Goal: Find specific page/section: Find specific page/section

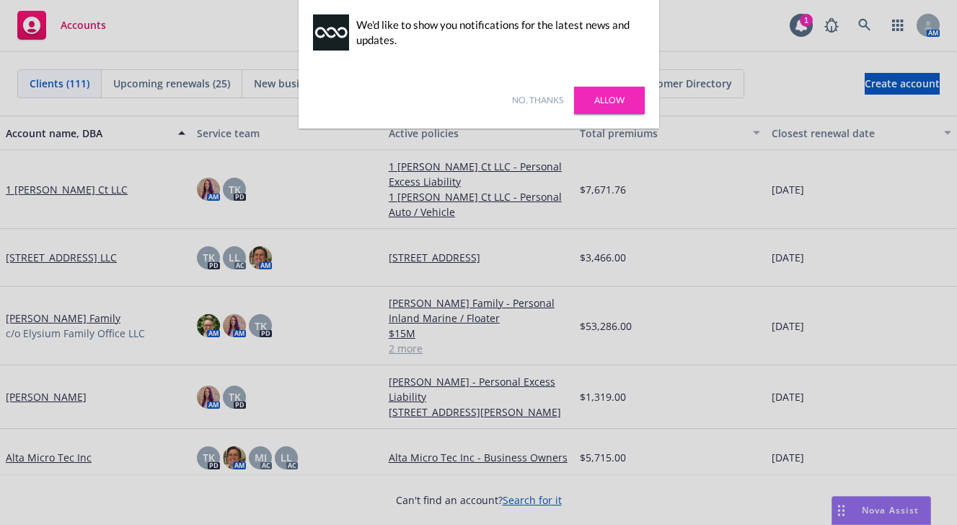
click at [528, 97] on link "No, thanks" at bounding box center [537, 100] width 51 height 13
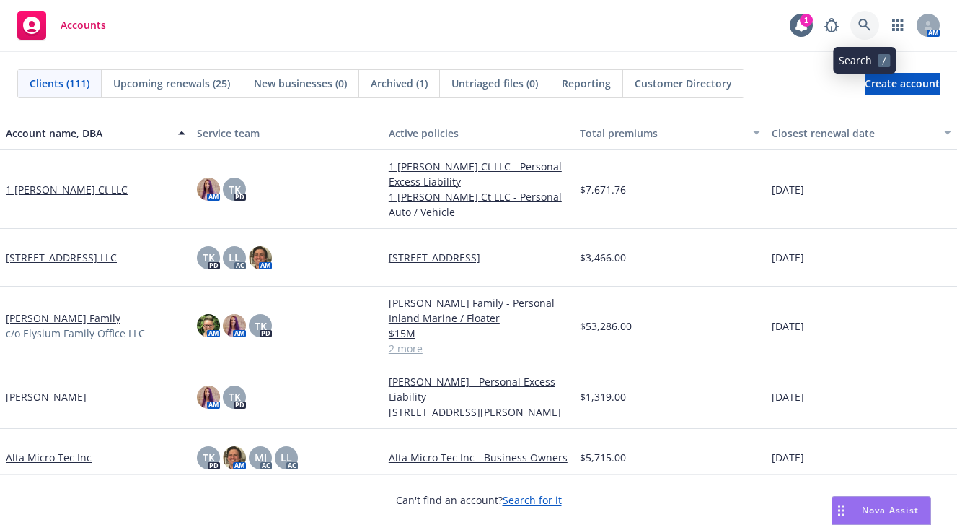
click at [864, 25] on icon at bounding box center [865, 25] width 13 height 13
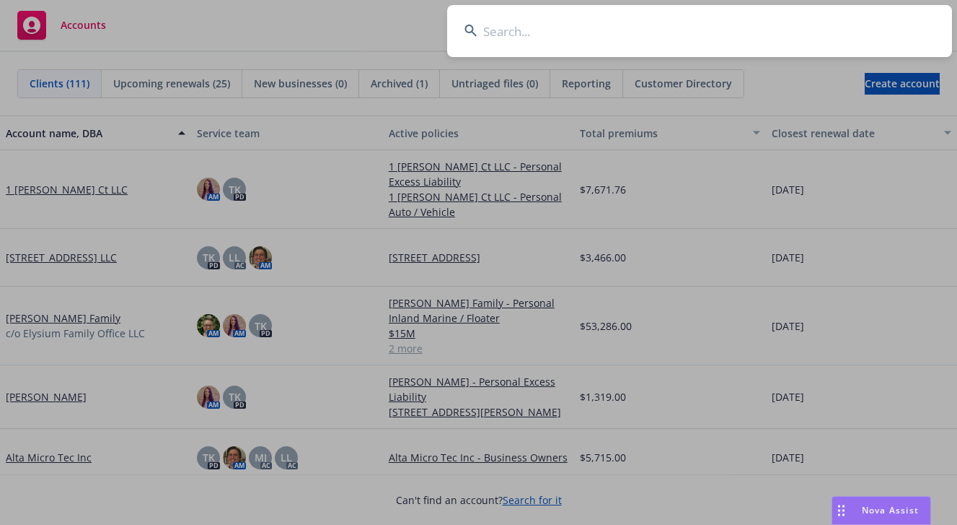
click at [528, 28] on input at bounding box center [699, 31] width 505 height 52
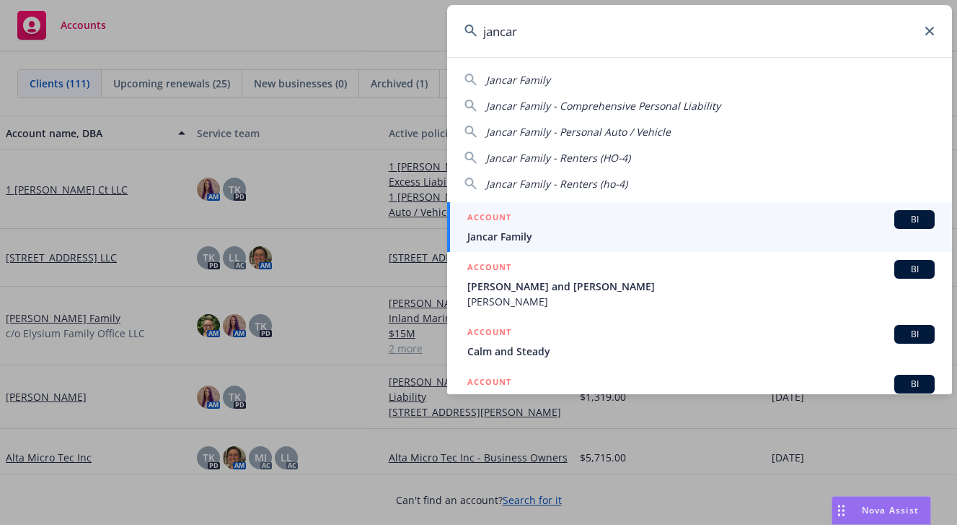
click at [579, 103] on span "Jancar Family - Comprehensive Personal Liability" at bounding box center [603, 106] width 234 height 14
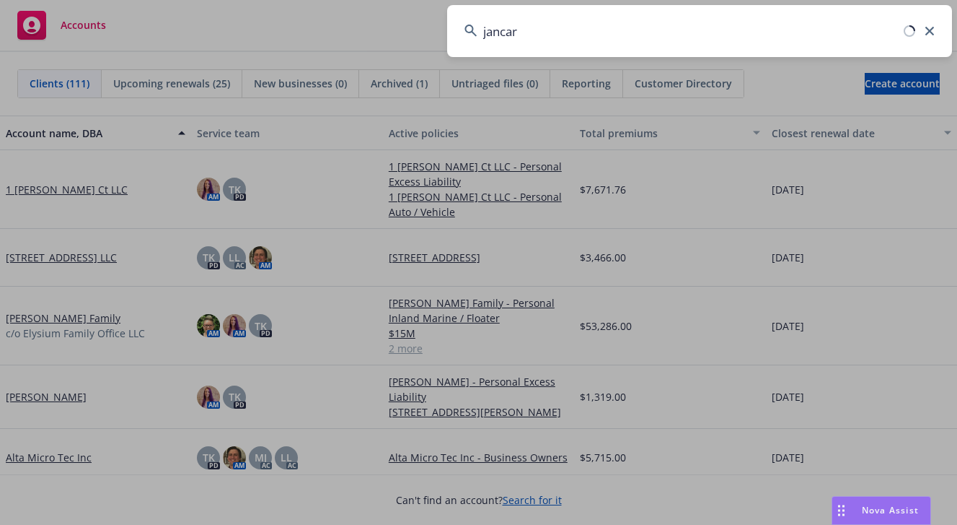
type input "Jancar Family - Comprehensive Personal Liability"
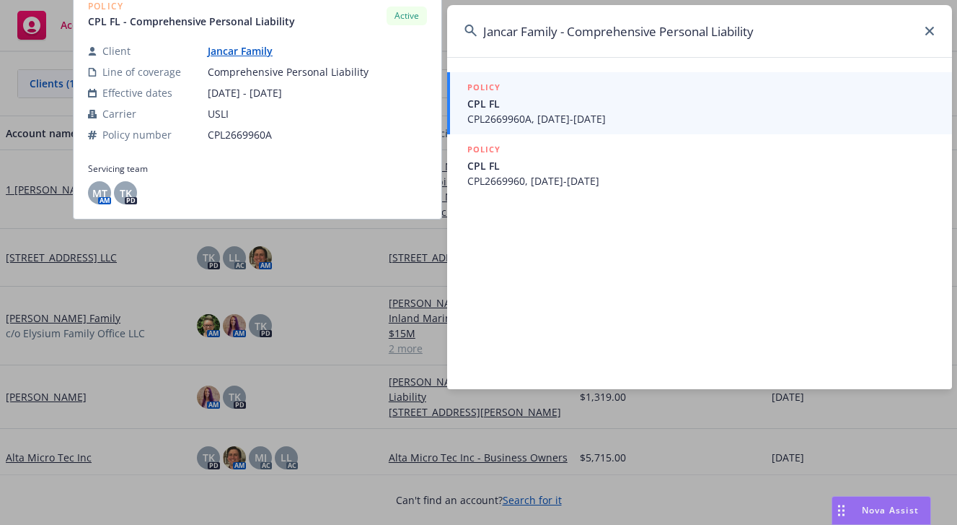
click at [497, 107] on span "CPL FL" at bounding box center [702, 103] width 468 height 15
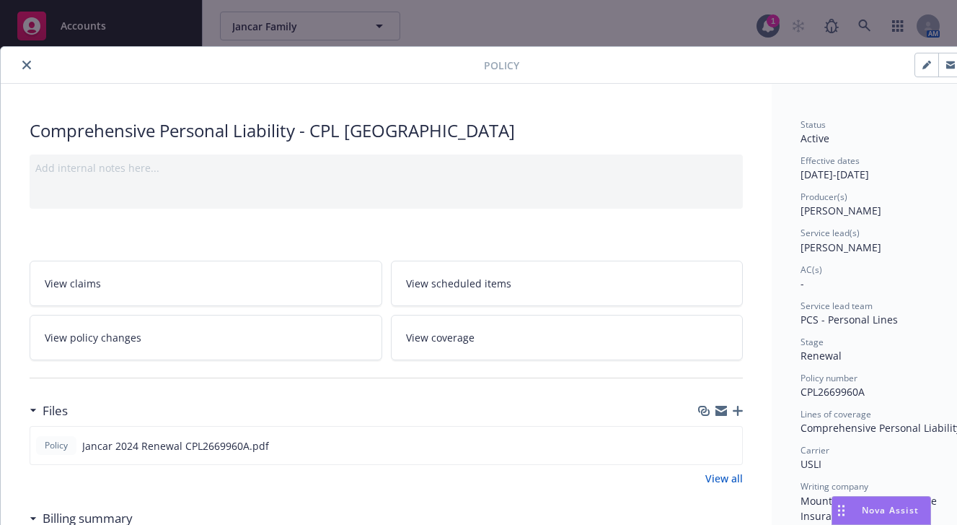
drag, startPoint x: 29, startPoint y: 66, endPoint x: 158, endPoint y: 89, distance: 131.3
click at [32, 66] on button "close" at bounding box center [26, 64] width 17 height 17
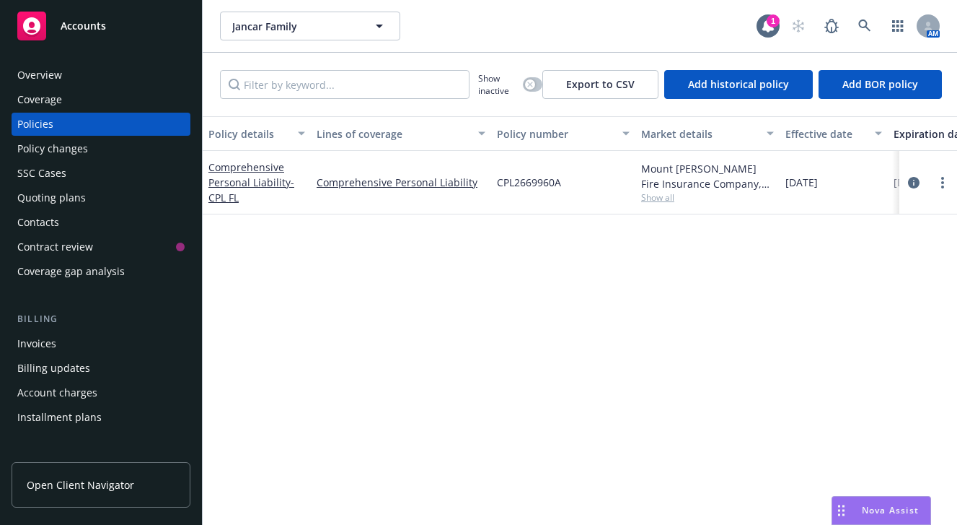
click at [86, 26] on span "Accounts" at bounding box center [83, 26] width 45 height 12
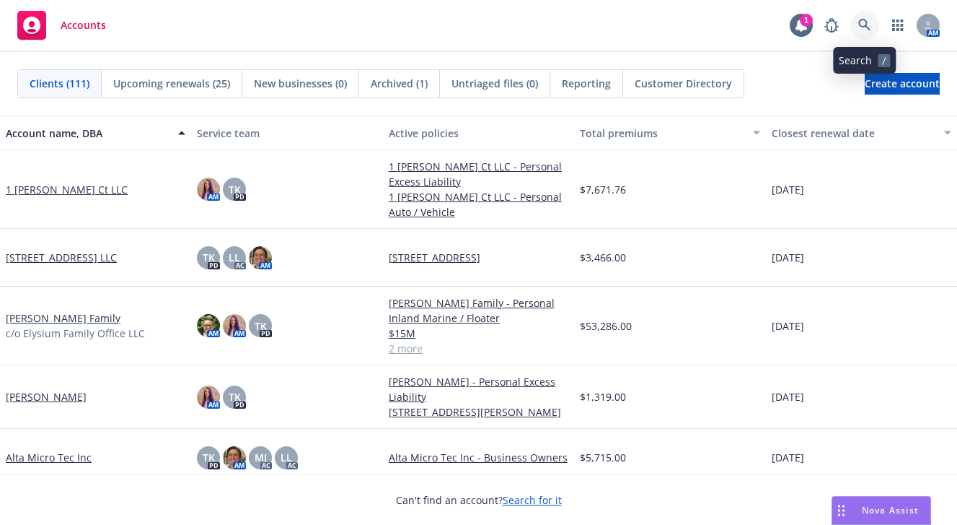
click at [865, 26] on icon at bounding box center [865, 25] width 12 height 12
